Goal: Transaction & Acquisition: Purchase product/service

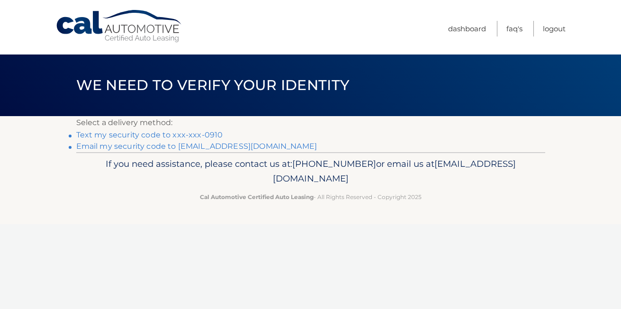
click at [207, 135] on link "Text my security code to xxx-xxx-0910" at bounding box center [149, 134] width 147 height 9
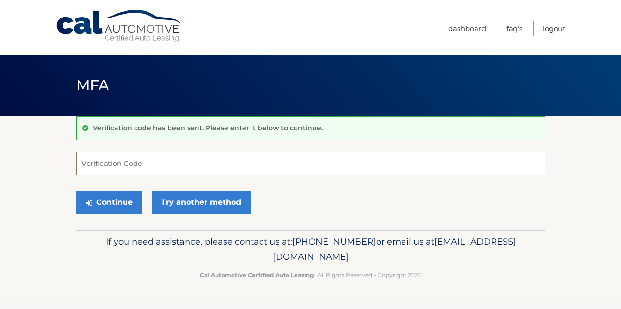
click at [191, 173] on input "Verification Code" at bounding box center [310, 164] width 469 height 24
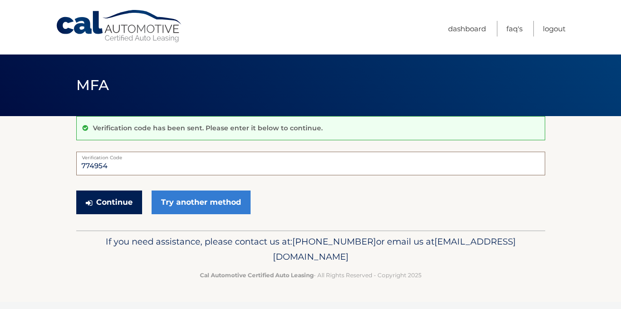
type input "774954"
click at [127, 199] on button "Continue" at bounding box center [109, 202] width 66 height 24
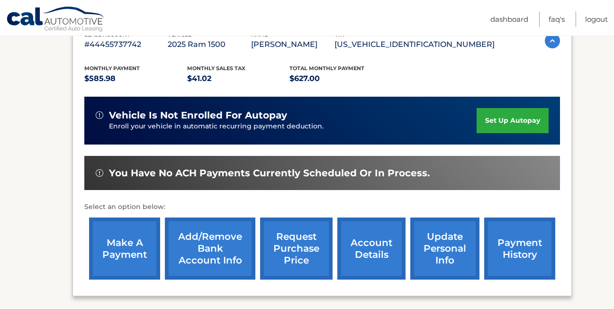
scroll to position [190, 0]
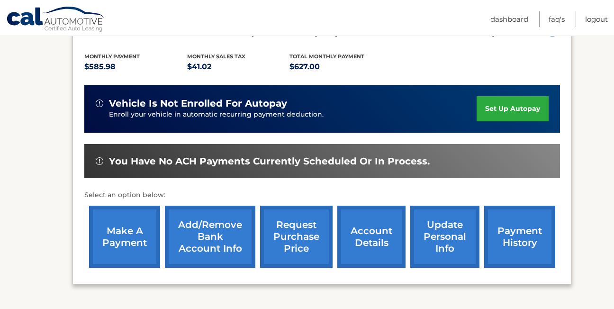
click at [125, 236] on link "make a payment" at bounding box center [124, 237] width 71 height 62
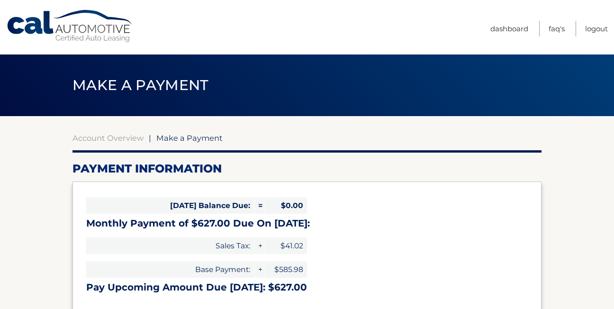
select select "NTQzYTY0YjUtOTg5MC00Y2Y4LTk3ODUtMmIxNWRhZTEyM2M2"
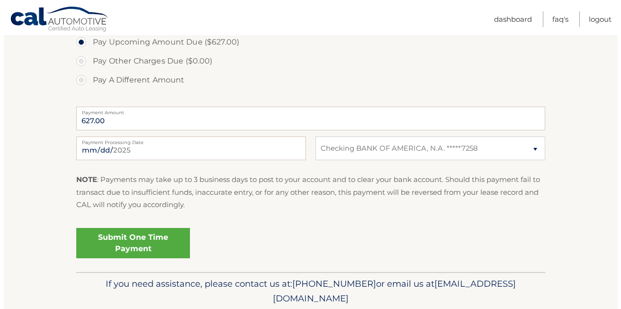
scroll to position [335, 0]
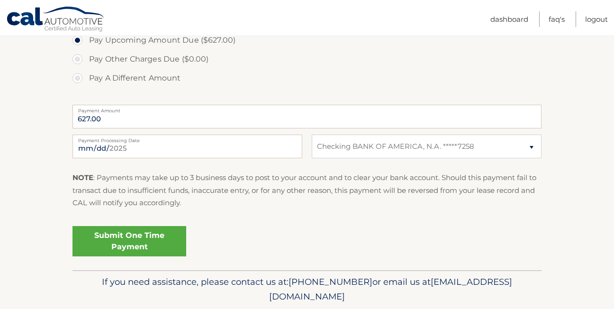
click at [141, 235] on link "Submit One Time Payment" at bounding box center [129, 241] width 114 height 30
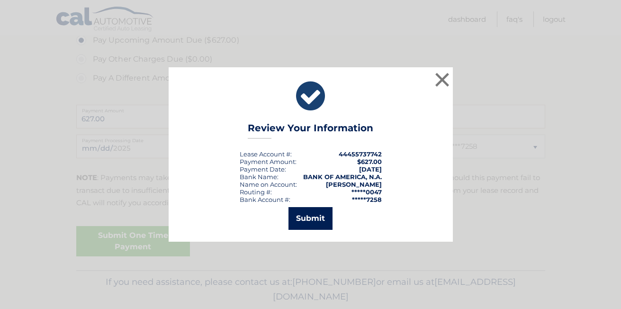
click at [312, 216] on button "Submit" at bounding box center [311, 218] width 44 height 23
